Goal: Information Seeking & Learning: Learn about a topic

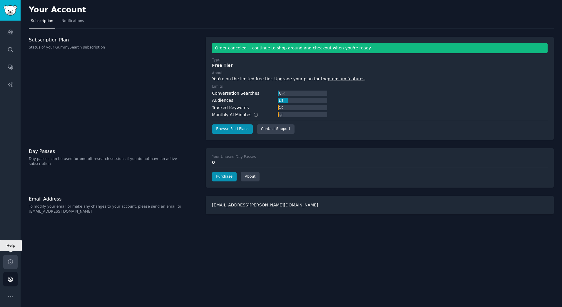
click at [10, 261] on icon "Sidebar" at bounding box center [10, 262] width 6 height 6
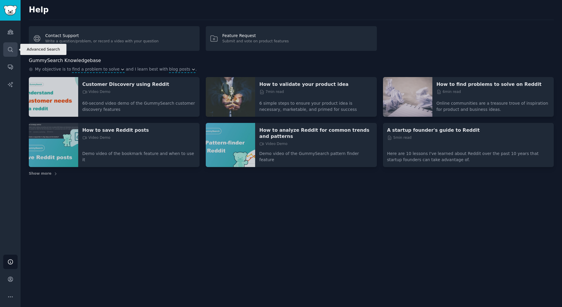
click at [10, 47] on icon "Sidebar" at bounding box center [10, 49] width 6 height 6
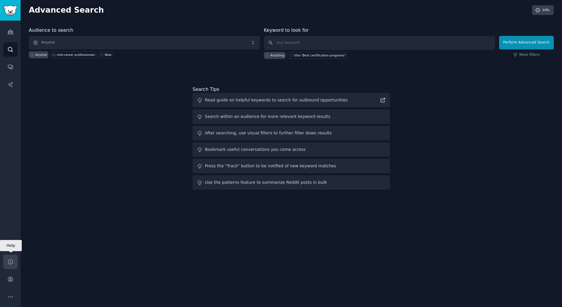
click at [9, 257] on link "Help" at bounding box center [10, 262] width 14 height 14
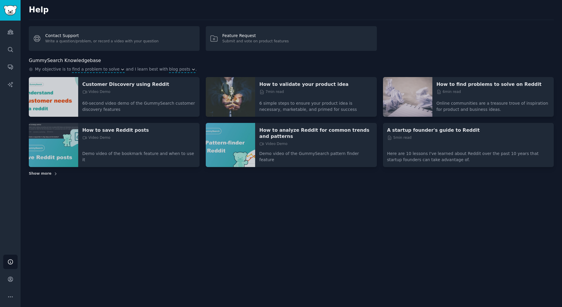
click at [54, 172] on icon at bounding box center [56, 174] width 4 height 4
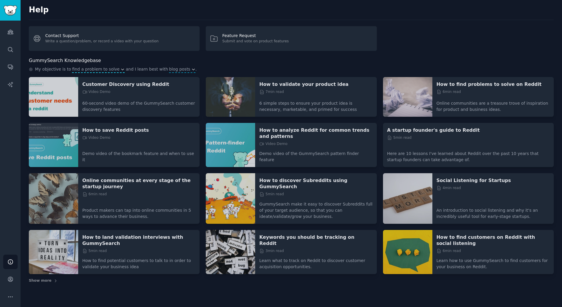
click at [121, 68] on icon "button" at bounding box center [123, 69] width 4 height 4
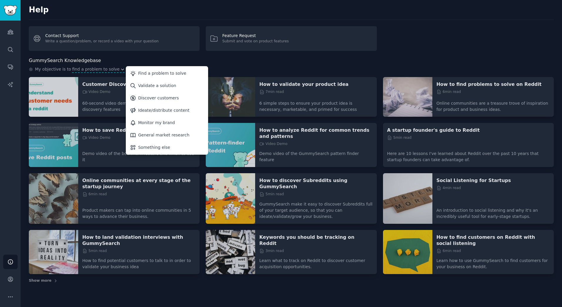
click at [242, 57] on div "GummySearch Knowledgebase" at bounding box center [291, 60] width 525 height 7
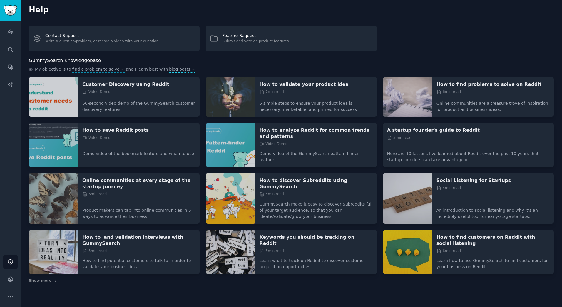
click at [192, 69] on icon "button" at bounding box center [194, 69] width 4 height 4
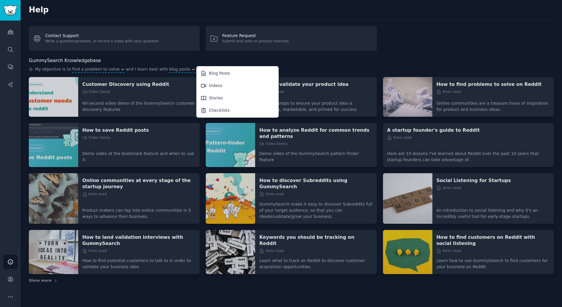
click at [260, 55] on div "Help Contact Support Write a question/problem, or record a video with your ques…" at bounding box center [292, 153] width 542 height 307
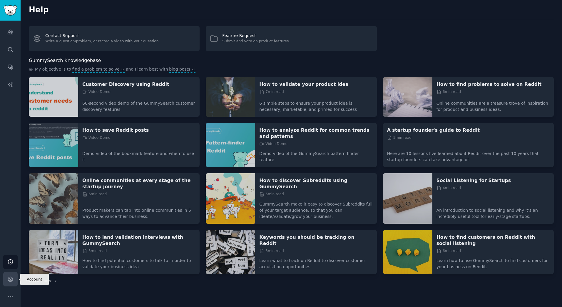
click at [8, 277] on icon "Sidebar" at bounding box center [10, 279] width 6 height 6
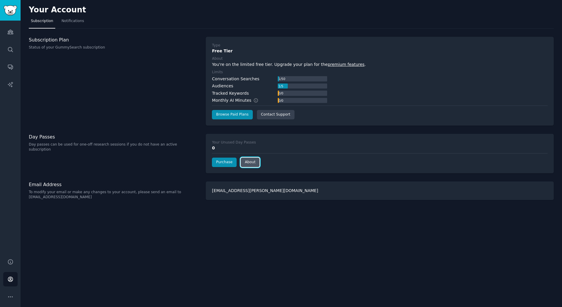
click at [245, 164] on link "About" at bounding box center [250, 162] width 19 height 9
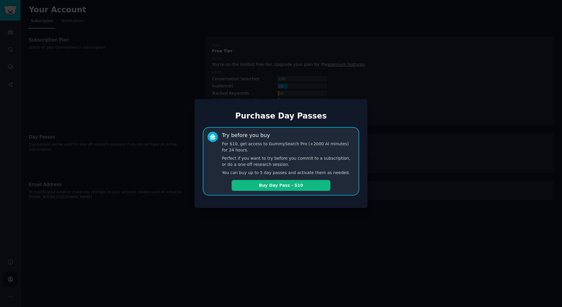
drag, startPoint x: 275, startPoint y: 183, endPoint x: 282, endPoint y: 186, distance: 7.5
click at [276, 183] on button "Buy Day Pass - $10" at bounding box center [281, 185] width 99 height 11
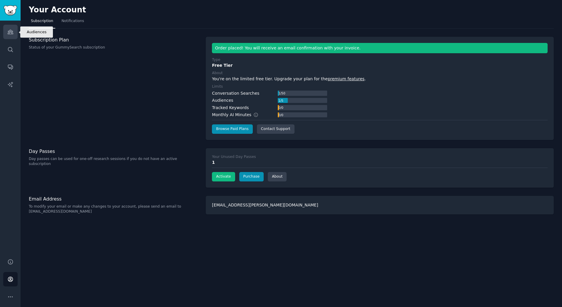
click at [11, 31] on icon "Sidebar" at bounding box center [10, 32] width 5 height 4
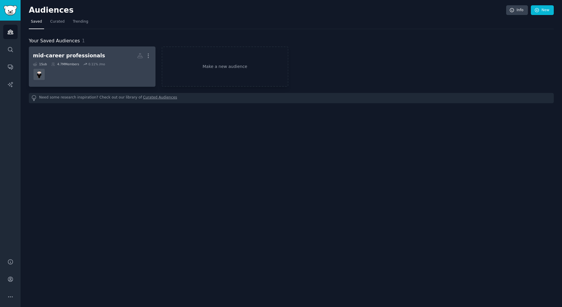
click at [85, 55] on div "mid-career professionals" at bounding box center [69, 55] width 72 height 7
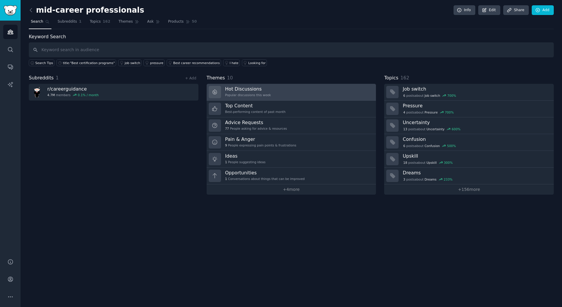
click at [252, 88] on h3 "Hot Discussions" at bounding box center [248, 89] width 46 height 6
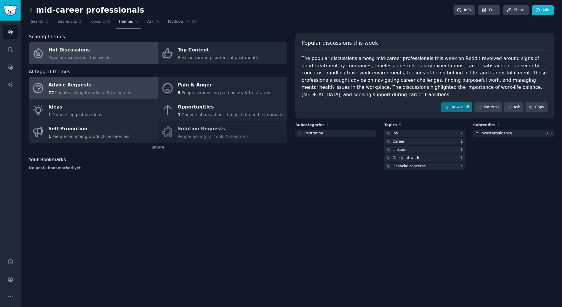
click at [88, 85] on div "Advice Requests" at bounding box center [90, 85] width 83 height 9
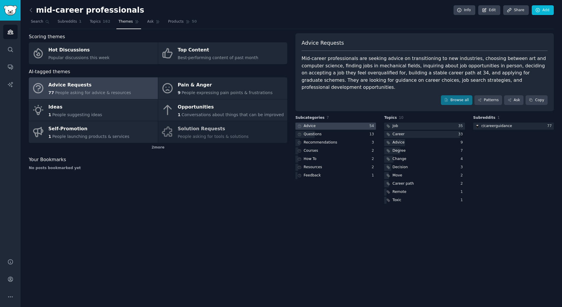
click at [309, 124] on div "Advice" at bounding box center [310, 126] width 12 height 5
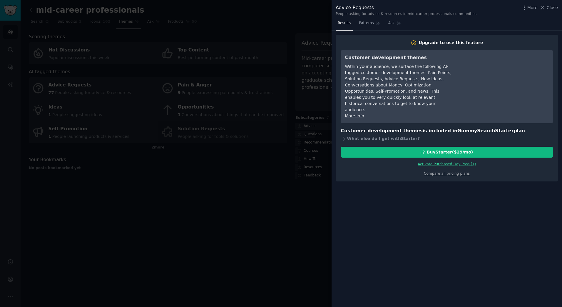
drag, startPoint x: 257, startPoint y: 199, endPoint x: 263, endPoint y: 198, distance: 6.4
click at [257, 199] on div at bounding box center [281, 153] width 562 height 307
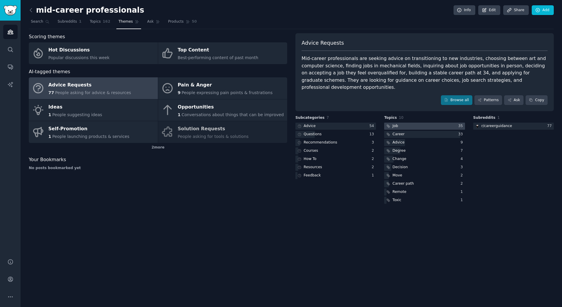
click at [397, 124] on div "Job" at bounding box center [396, 126] width 6 height 5
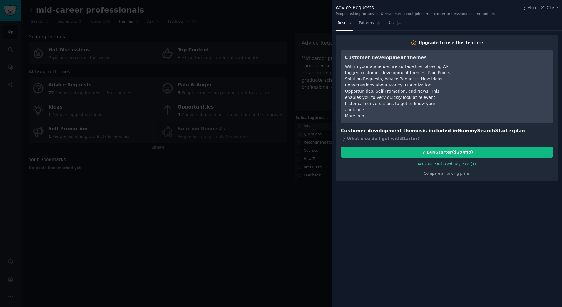
drag, startPoint x: 239, startPoint y: 196, endPoint x: 251, endPoint y: 194, distance: 12.7
click at [239, 196] on div at bounding box center [281, 153] width 562 height 307
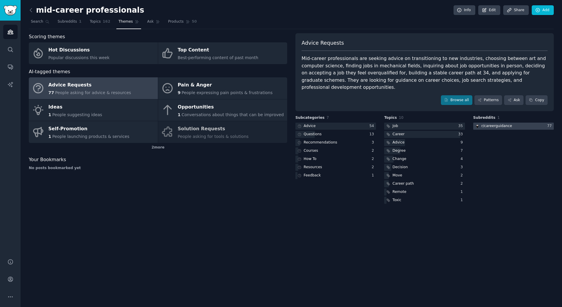
click at [478, 124] on img at bounding box center [478, 126] width 4 height 4
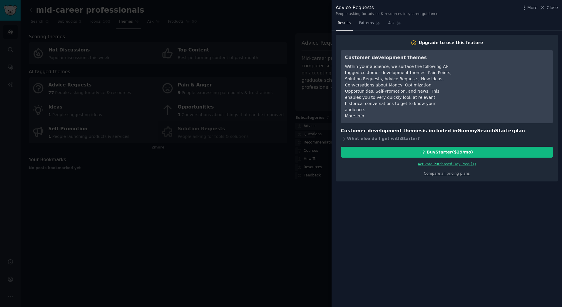
click at [252, 207] on div at bounding box center [281, 153] width 562 height 307
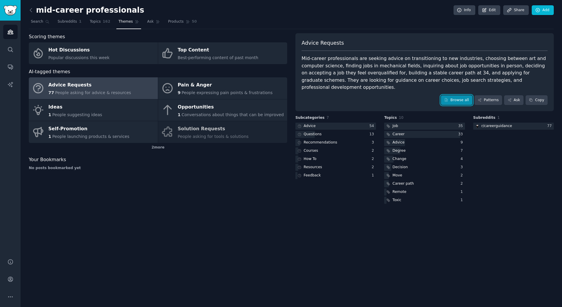
click at [464, 95] on link "Browse all" at bounding box center [456, 100] width 31 height 10
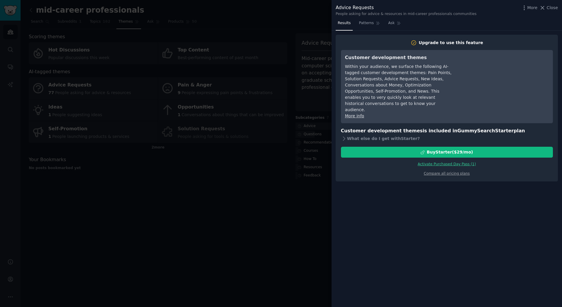
drag, startPoint x: 261, startPoint y: 192, endPoint x: 313, endPoint y: 188, distance: 52.2
click at [264, 191] on div at bounding box center [281, 153] width 562 height 307
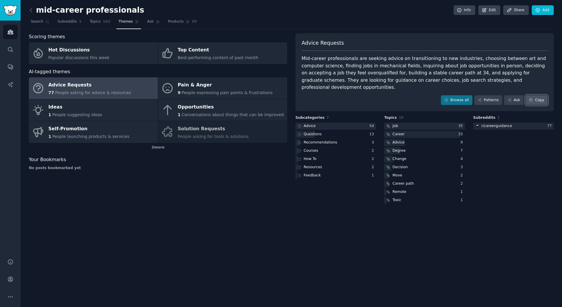
click at [539, 95] on button "Copy" at bounding box center [537, 100] width 22 height 10
click at [90, 23] on span "Topics" at bounding box center [95, 21] width 11 height 5
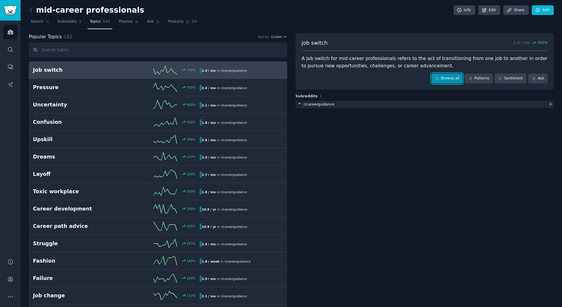
click at [452, 75] on link "Browse all" at bounding box center [447, 79] width 31 height 10
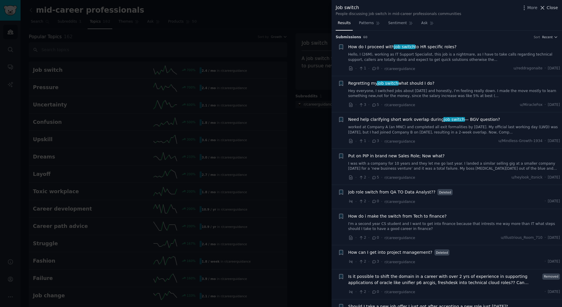
click at [553, 7] on span "Close" at bounding box center [552, 8] width 11 height 6
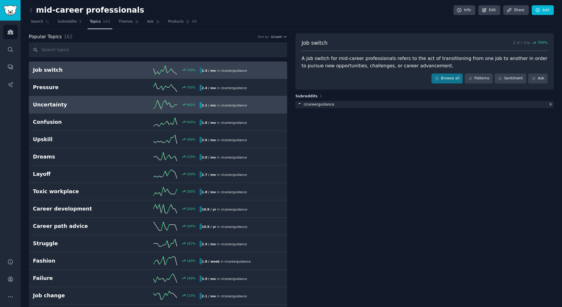
click at [51, 105] on h2 "Uncertainty" at bounding box center [75, 104] width 84 height 7
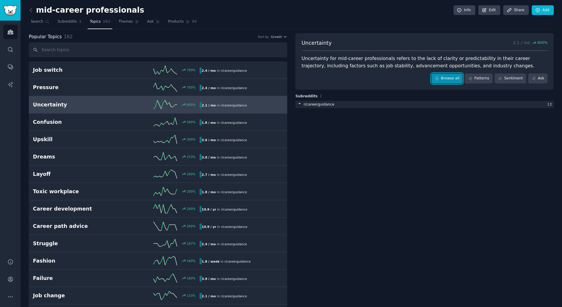
click at [452, 76] on link "Browse all" at bounding box center [447, 79] width 31 height 10
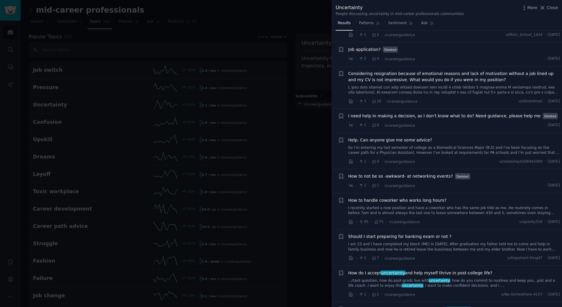
scroll to position [530, 0]
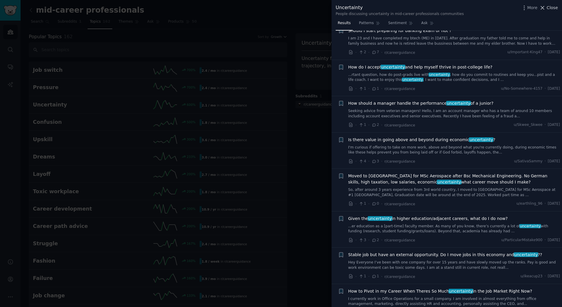
click at [555, 5] on span "Close" at bounding box center [552, 8] width 11 height 6
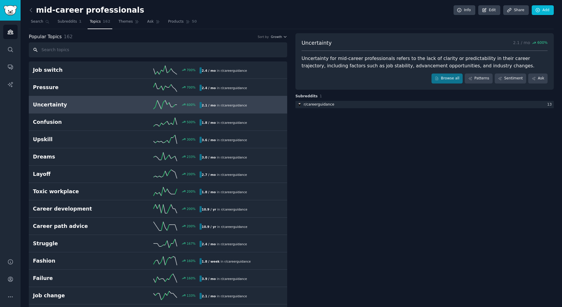
click at [74, 49] on input "text" at bounding box center [158, 49] width 259 height 15
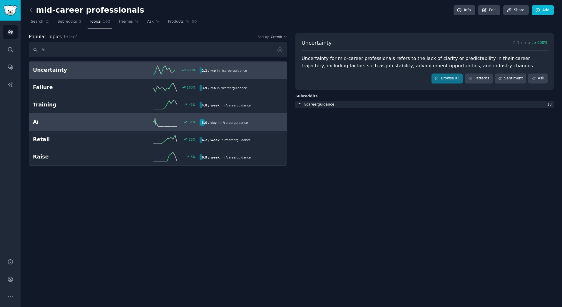
click at [39, 121] on h2 "Ai" at bounding box center [75, 122] width 84 height 7
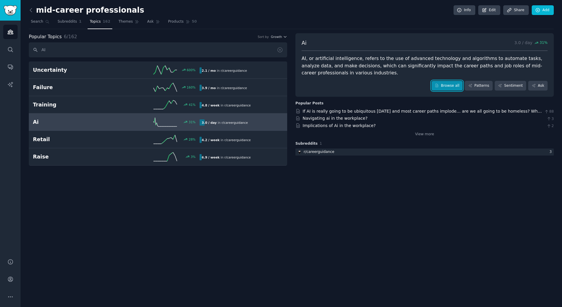
click at [452, 84] on link "Browse all" at bounding box center [447, 86] width 31 height 10
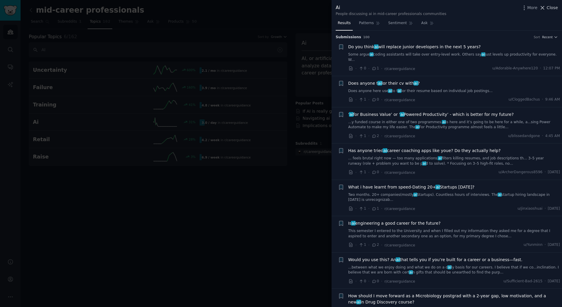
click at [551, 6] on span "Close" at bounding box center [552, 8] width 11 height 6
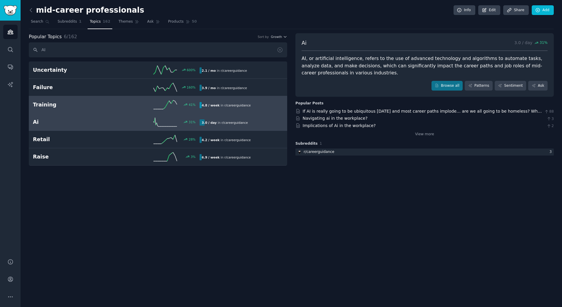
click at [48, 104] on h2 "Training" at bounding box center [75, 104] width 84 height 7
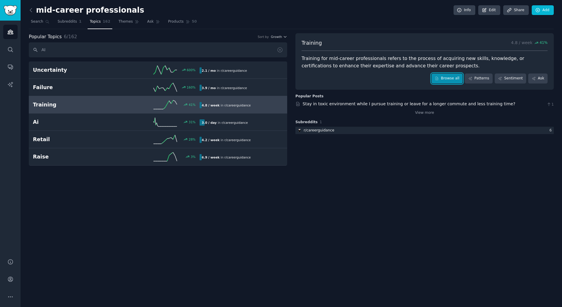
click at [456, 77] on link "Browse all" at bounding box center [447, 79] width 31 height 10
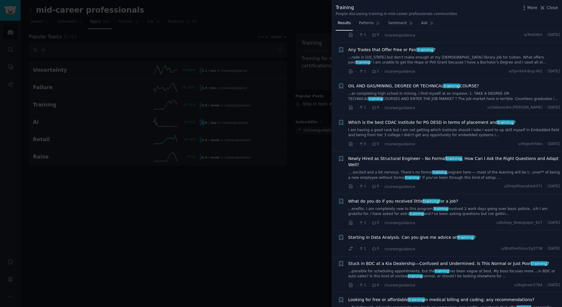
scroll to position [794, 0]
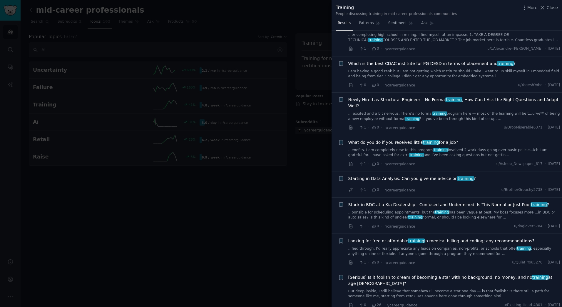
click at [556, 7] on span "Close" at bounding box center [552, 8] width 11 height 6
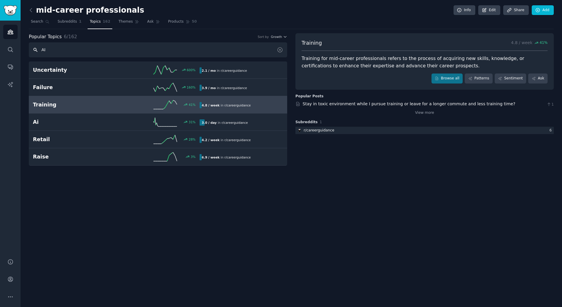
click at [49, 49] on input "AI" at bounding box center [158, 49] width 259 height 15
type input "A"
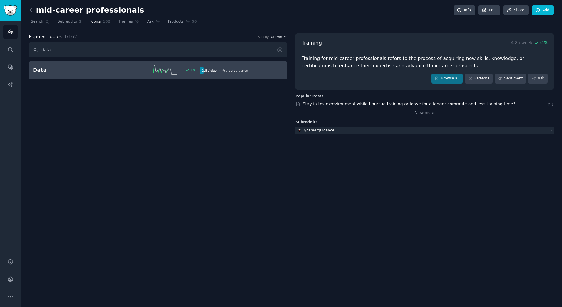
click at [36, 68] on h2 "Data" at bounding box center [75, 69] width 84 height 7
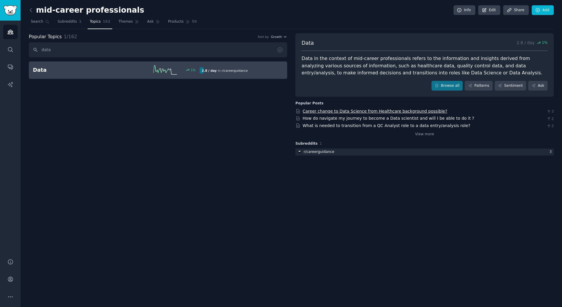
click at [386, 109] on link "Career change to Data Science from Healthcare background possible?" at bounding box center [375, 111] width 145 height 5
click at [456, 86] on link "Browse all" at bounding box center [447, 86] width 31 height 10
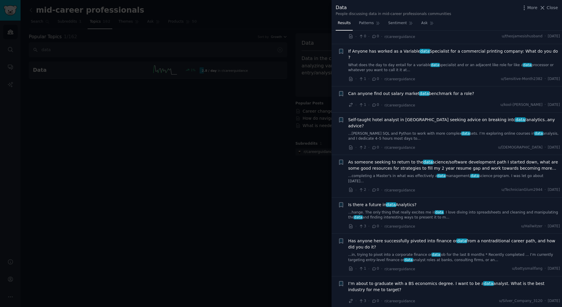
scroll to position [265, 0]
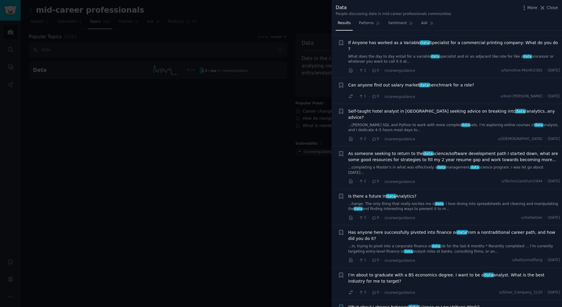
click at [404, 151] on span "As someone seeking to return to the data science/software development path I st…" at bounding box center [455, 157] width 212 height 12
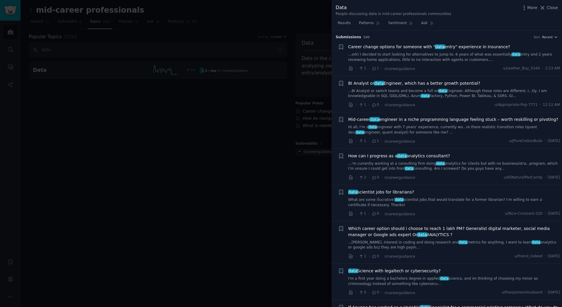
click at [367, 193] on span "data scientist jobs for librarians?" at bounding box center [382, 192] width 66 height 6
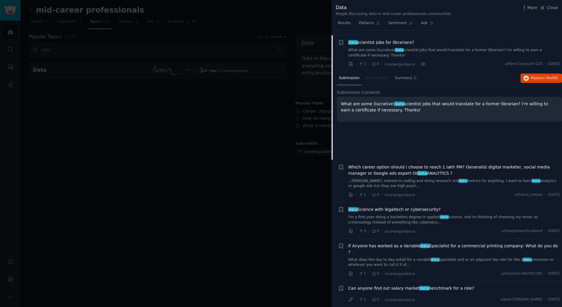
scroll to position [155, 0]
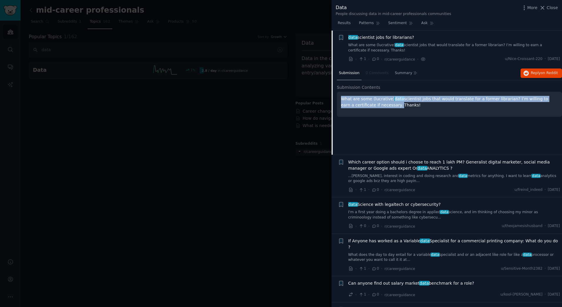
drag, startPoint x: 341, startPoint y: 97, endPoint x: 363, endPoint y: 106, distance: 24.4
click at [363, 106] on div "What are some (lucrative) data scientist jobs that would translate for a former…" at bounding box center [449, 104] width 225 height 25
drag, startPoint x: 363, startPoint y: 106, endPoint x: 360, endPoint y: 105, distance: 3.4
copy p "What are some (lucrative) data scientist jobs that would translate for a former…"
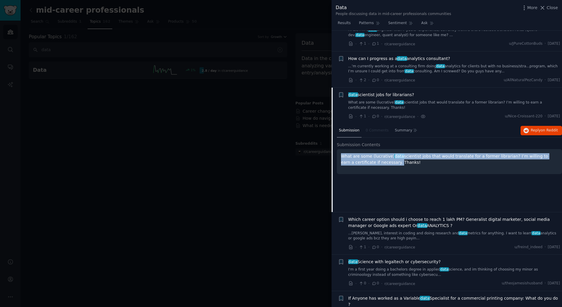
scroll to position [37, 0]
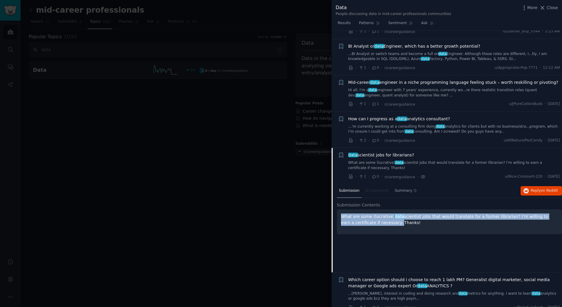
drag, startPoint x: 553, startPoint y: 5, endPoint x: 516, endPoint y: 18, distance: 39.2
click at [553, 5] on span "Close" at bounding box center [552, 8] width 11 height 6
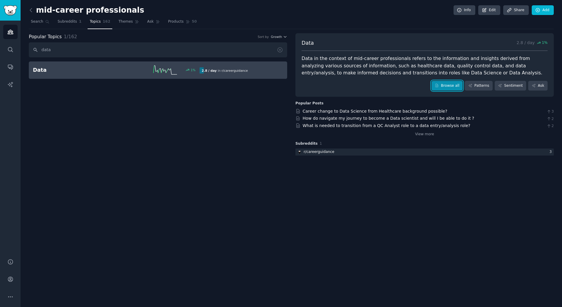
click at [458, 83] on link "Browse all" at bounding box center [447, 86] width 31 height 10
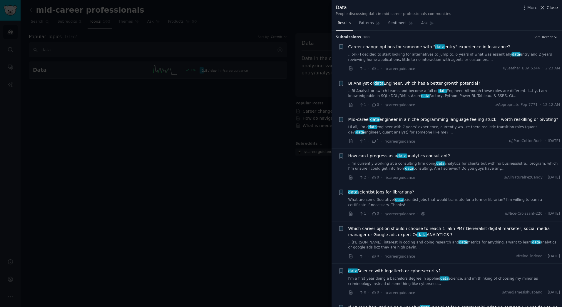
click at [557, 8] on span "Close" at bounding box center [552, 8] width 11 height 6
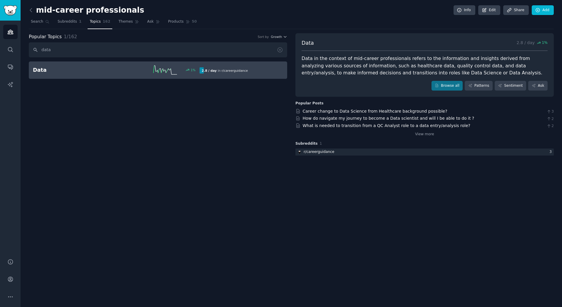
click at [64, 70] on h2 "Data" at bounding box center [75, 69] width 84 height 7
click at [51, 48] on input "data" at bounding box center [158, 49] width 259 height 15
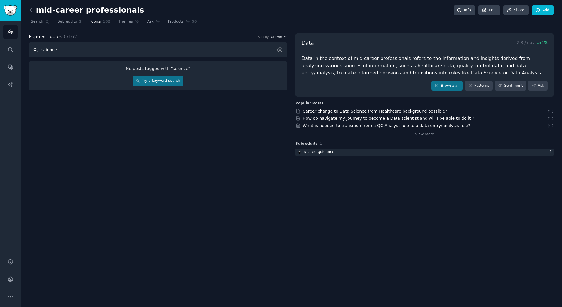
type input "science"
click at [66, 21] on span "Subreddits" at bounding box center [67, 21] width 19 height 5
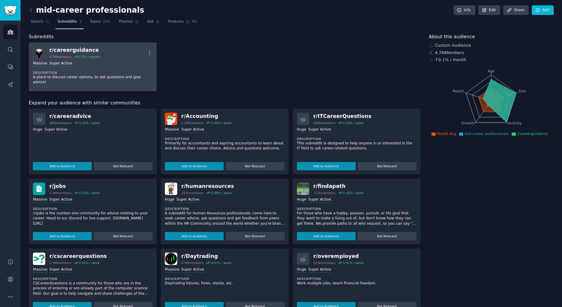
click at [77, 50] on div "r/ careerguidance" at bounding box center [74, 49] width 50 height 7
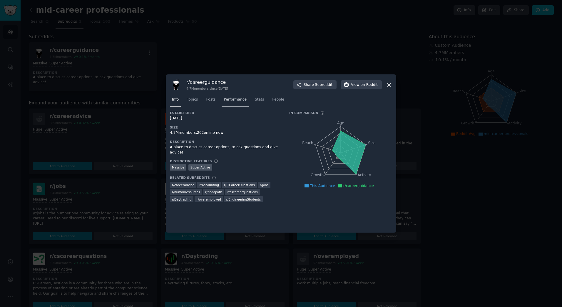
click at [231, 99] on span "Performance" at bounding box center [235, 99] width 23 height 5
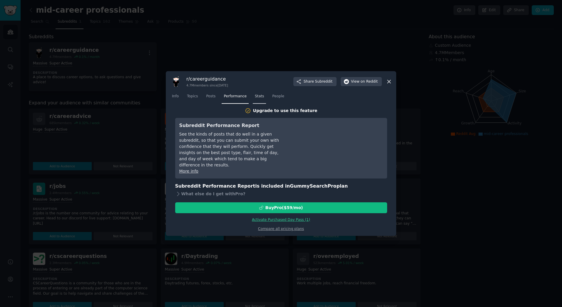
click at [255, 99] on span "Stats" at bounding box center [259, 96] width 9 height 5
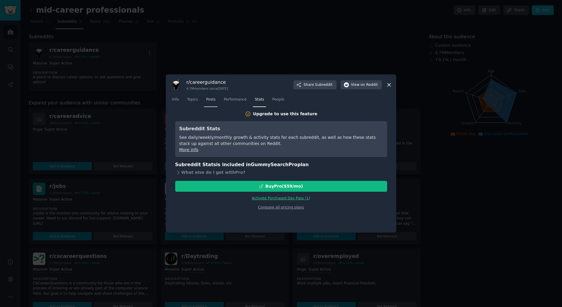
click at [207, 99] on span "Posts" at bounding box center [210, 99] width 9 height 5
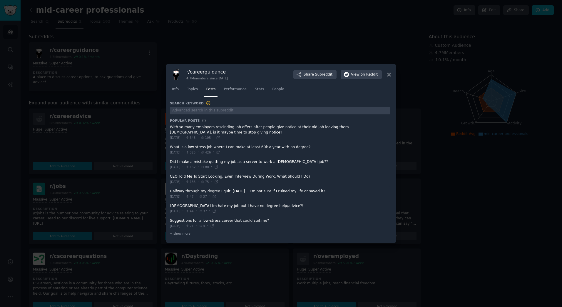
click at [201, 146] on span at bounding box center [280, 150] width 220 height 14
click at [223, 147] on span at bounding box center [280, 150] width 220 height 14
click at [252, 147] on span at bounding box center [280, 150] width 220 height 14
click at [196, 88] on span "Topics" at bounding box center [192, 89] width 11 height 5
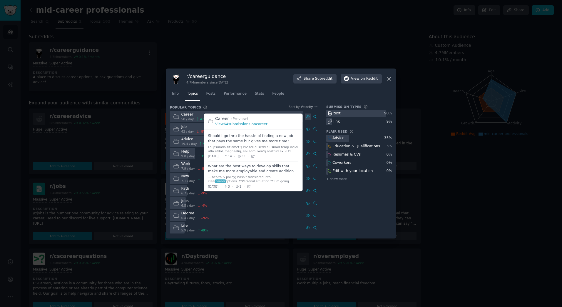
click at [307, 115] on icon at bounding box center [308, 117] width 4 height 4
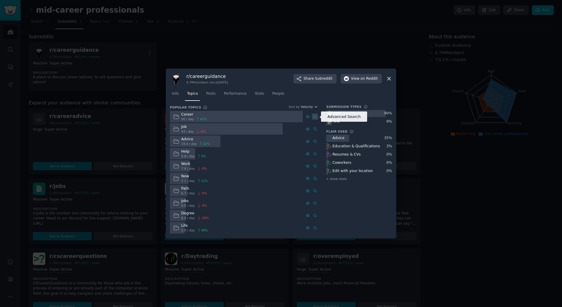
click at [314, 116] on icon at bounding box center [315, 117] width 4 height 4
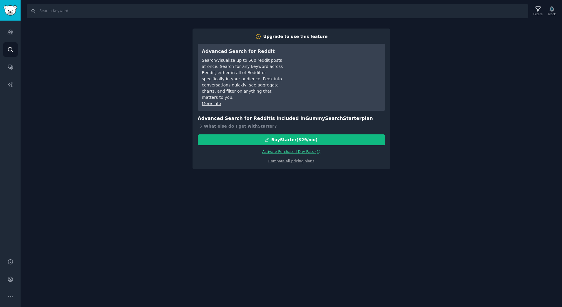
click at [167, 128] on div "Search Filters Track Upgrade to use this feature Advanced Search for Reddit Sea…" at bounding box center [292, 153] width 542 height 307
click at [227, 155] on div "Compare all pricing plans" at bounding box center [291, 159] width 187 height 9
click at [12, 30] on icon "Sidebar" at bounding box center [10, 32] width 6 height 6
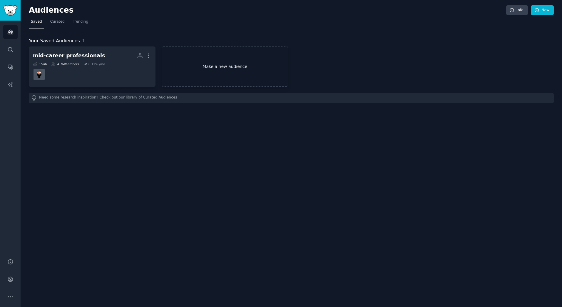
click at [217, 65] on link "Make a new audience" at bounding box center [225, 66] width 127 height 40
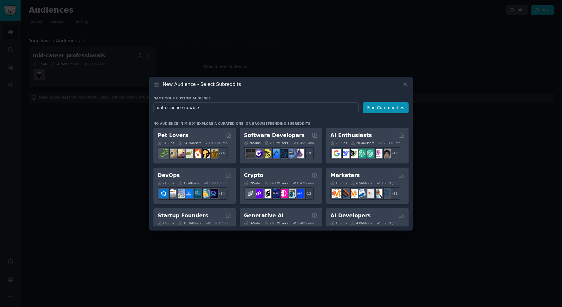
type input "data science newbies"
click button "Find Communities" at bounding box center [386, 107] width 46 height 11
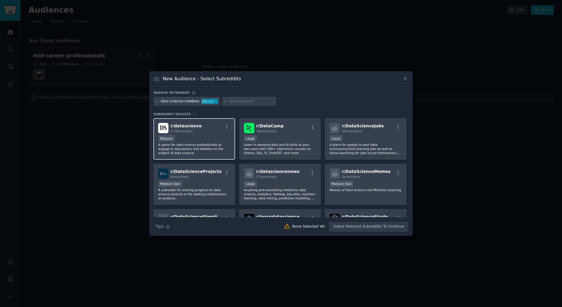
click at [194, 134] on div "r/ datascience 2.7M members Massive A space for data science professionals to e…" at bounding box center [195, 138] width 82 height 41
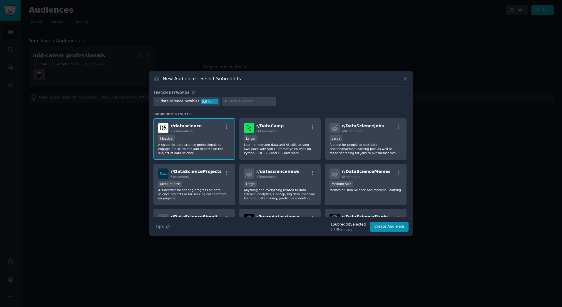
click at [395, 222] on div "Search Tips Tips 1 Subreddit Selected 2.7M Members Create Audience" at bounding box center [281, 224] width 255 height 15
click at [392, 226] on button "Create Audience" at bounding box center [389, 227] width 39 height 10
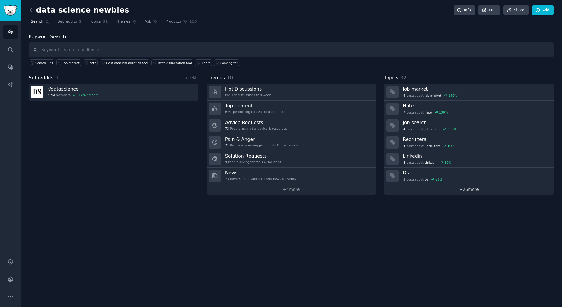
click at [469, 189] on link "+ 26 more" at bounding box center [470, 189] width 170 height 10
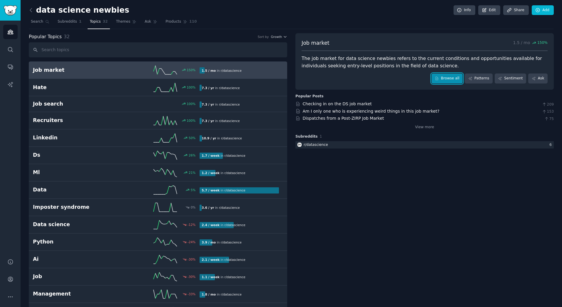
click at [455, 76] on link "Browse all" at bounding box center [447, 79] width 31 height 10
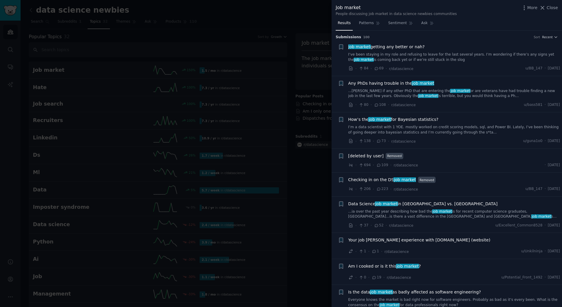
click at [384, 266] on span "Am I cooked or is it this job market ?" at bounding box center [385, 266] width 73 height 6
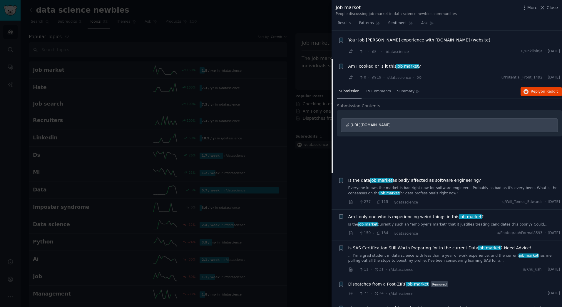
scroll to position [229, 0]
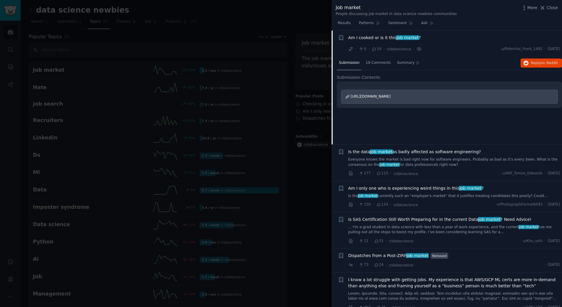
click at [391, 96] on span "https://www.reddit.com/r/datasciencequestions/comments/1hm9fz6/am_i_cooked_or_i…" at bounding box center [371, 96] width 40 height 4
drag, startPoint x: 552, startPoint y: 5, endPoint x: 537, endPoint y: 11, distance: 15.1
click at [552, 6] on span "Close" at bounding box center [552, 8] width 11 height 6
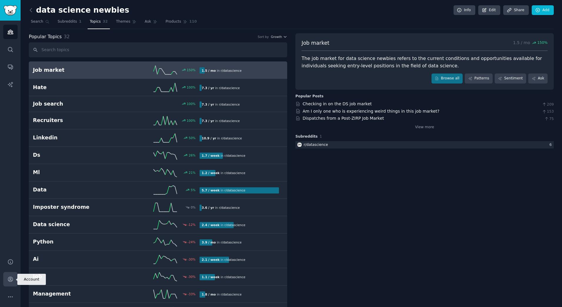
click at [12, 278] on icon "Sidebar" at bounding box center [10, 279] width 6 height 6
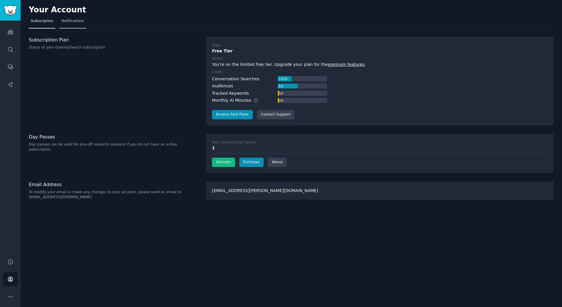
click at [71, 19] on span "Notifications" at bounding box center [72, 21] width 23 height 5
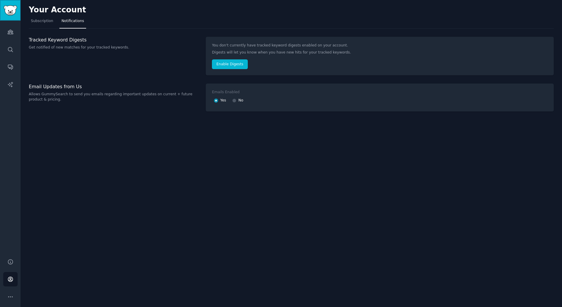
click at [10, 11] on img "Sidebar" at bounding box center [11, 10] width 14 height 10
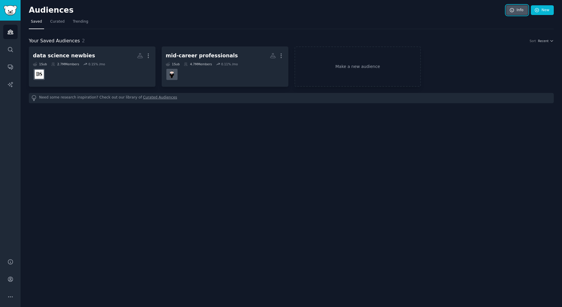
click at [517, 9] on link "Info" at bounding box center [518, 10] width 22 height 10
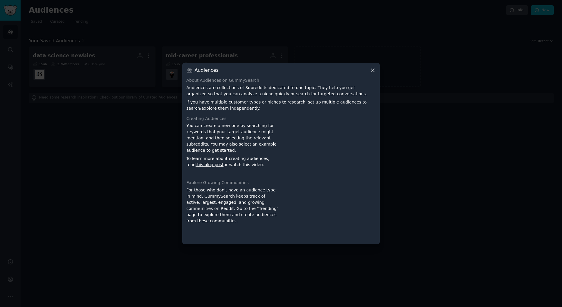
click at [374, 70] on icon at bounding box center [373, 70] width 6 height 6
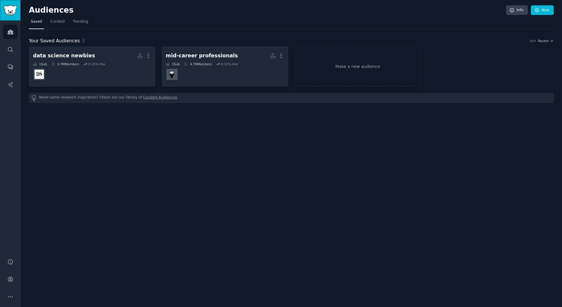
click at [6, 9] on img "Sidebar" at bounding box center [11, 10] width 14 height 10
click at [10, 66] on icon "Sidebar" at bounding box center [10, 67] width 6 height 6
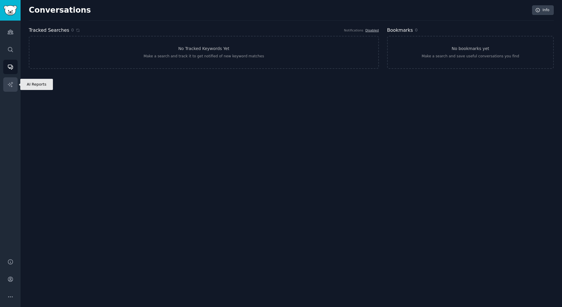
click at [11, 84] on icon "Sidebar" at bounding box center [10, 84] width 5 height 5
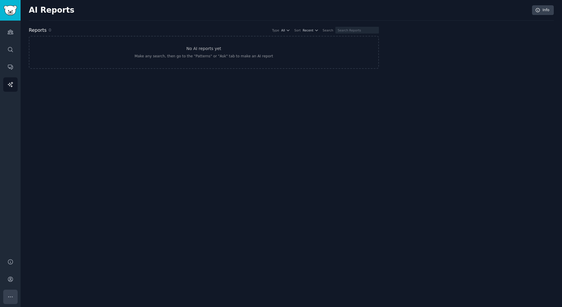
click at [10, 296] on icon "Sidebar" at bounding box center [10, 297] width 6 height 6
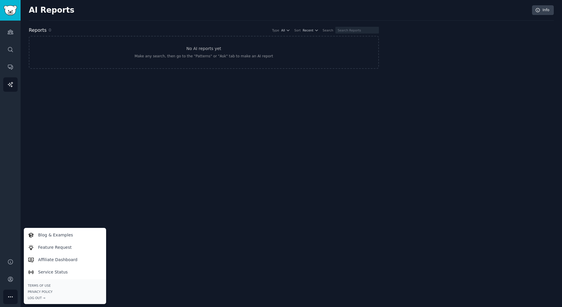
click at [196, 250] on div "AI Reports Info Reports 0 Type All Sort Recent Search No AI reports yet Make an…" at bounding box center [292, 153] width 542 height 307
